Goal: Check status: Check status

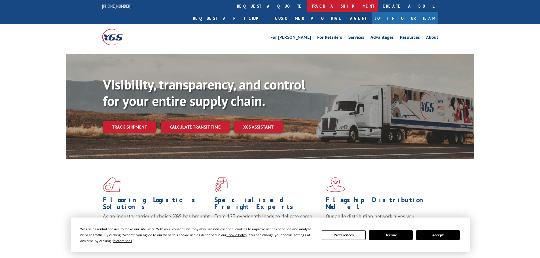
click at [307, 9] on link "track a shipment" at bounding box center [342, 6] width 71 height 12
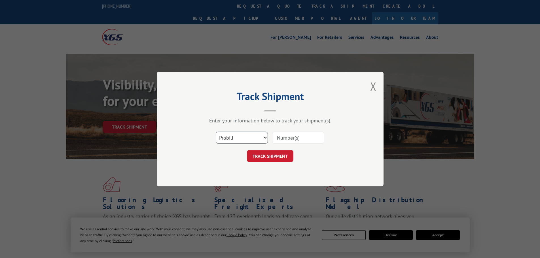
drag, startPoint x: 236, startPoint y: 137, endPoint x: 237, endPoint y: 143, distance: 6.3
click at [236, 137] on select "Select category... Probill BOL PO" at bounding box center [242, 138] width 52 height 12
select select "bol"
click at [216, 132] on select "Select category... Probill BOL PO" at bounding box center [242, 138] width 52 height 12
click at [286, 139] on input at bounding box center [298, 138] width 52 height 12
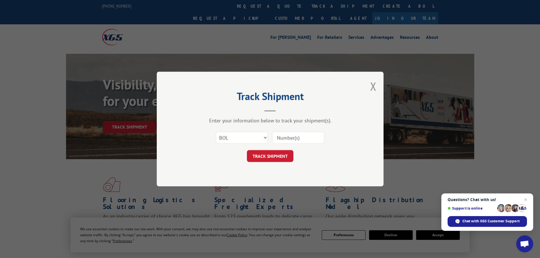
paste input "5199347"
type input "5199347"
click at [270, 156] on button "TRACK SHIPMENT" at bounding box center [270, 156] width 47 height 12
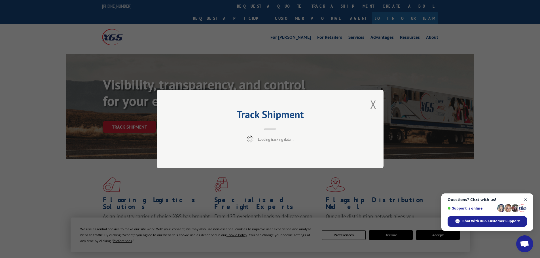
click at [525, 199] on span "Close chat" at bounding box center [525, 200] width 7 height 7
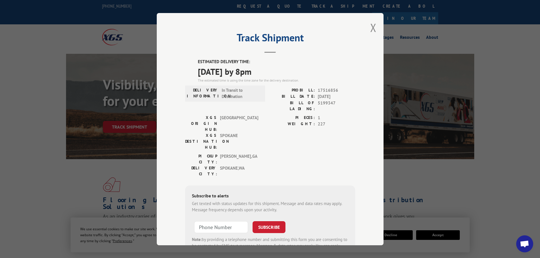
drag, startPoint x: 195, startPoint y: 62, endPoint x: 273, endPoint y: 73, distance: 78.8
click at [273, 73] on div "ESTIMATED DELIVERY TIME: [DATE] by 8pm The estimated time is using the time zon…" at bounding box center [270, 161] width 170 height 204
copy div "ESTIMATED DELIVERY TIME: [DATE] by 8pm"
